Goal: Transaction & Acquisition: Book appointment/travel/reservation

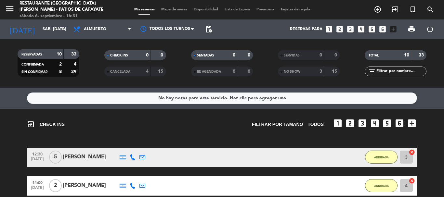
scroll to position [66, 0]
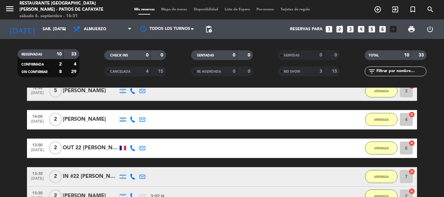
click at [341, 30] on icon "looks_two" at bounding box center [339, 29] width 8 height 8
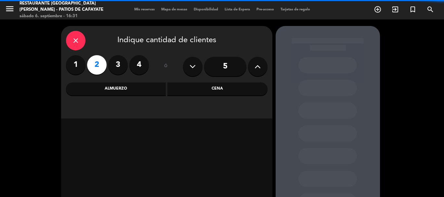
click at [227, 90] on div "Cena" at bounding box center [217, 89] width 100 height 13
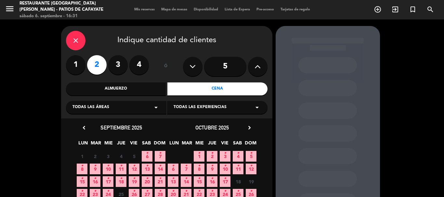
click at [145, 158] on span "6 •" at bounding box center [147, 156] width 11 height 11
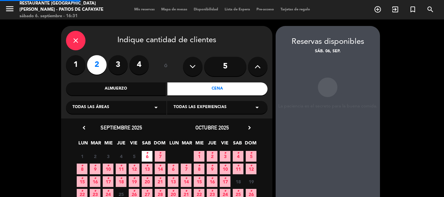
scroll to position [26, 0]
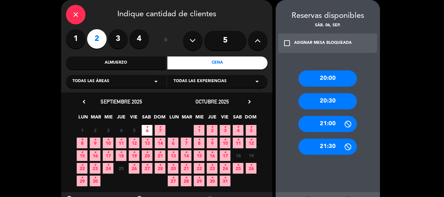
click at [325, 102] on div "20:30" at bounding box center [327, 101] width 59 height 16
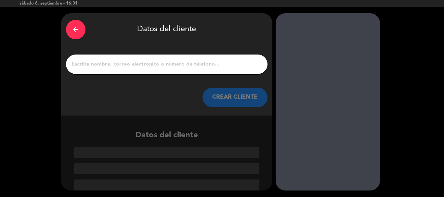
scroll to position [13, 0]
click at [171, 68] on input "1" at bounding box center [167, 64] width 192 height 9
type input "3"
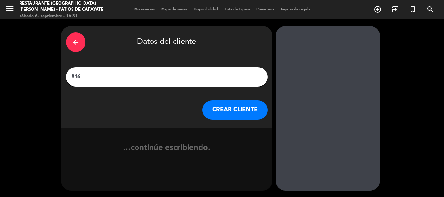
type input "#16"
click at [219, 105] on button "CREAR CLIENTE" at bounding box center [235, 110] width 65 height 20
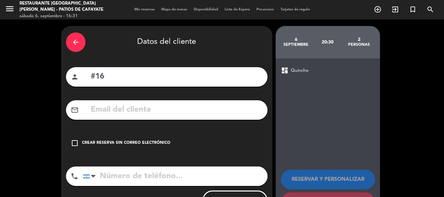
click at [70, 147] on div "check_box_outline_blank Crear reserva sin correo electrónico" at bounding box center [167, 144] width 202 height 20
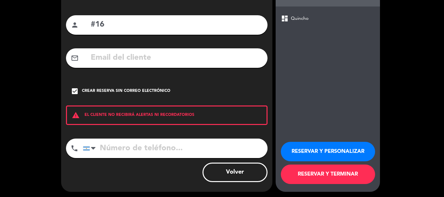
scroll to position [53, 0]
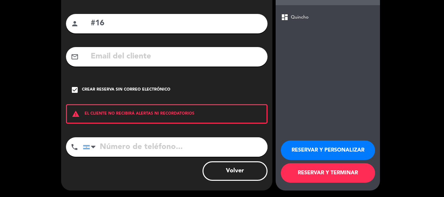
click at [302, 175] on button "RESERVAR Y TERMINAR" at bounding box center [328, 174] width 94 height 20
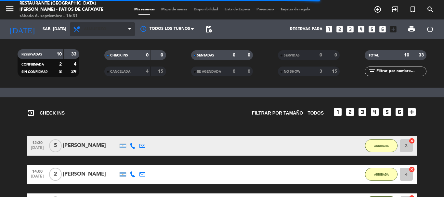
click at [111, 31] on span "Almuerzo" at bounding box center [102, 29] width 65 height 14
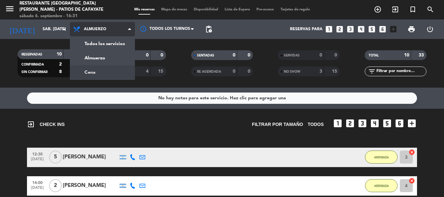
click at [95, 70] on div "menu Restaurante [GEOGRAPHIC_DATA][PERSON_NAME] - Patios de Cafayate sábado 6. …" at bounding box center [222, 44] width 444 height 88
